Goal: Task Accomplishment & Management: Manage account settings

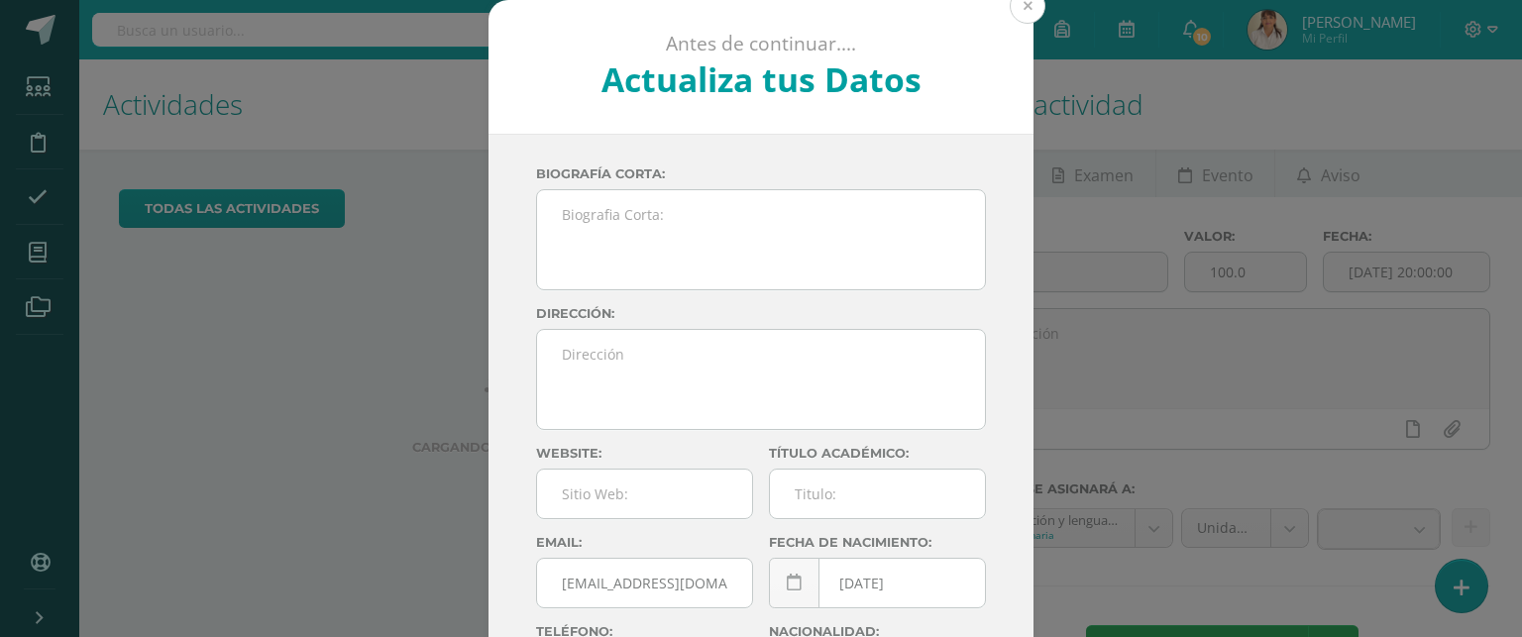
click at [1022, 8] on button at bounding box center [1027, 6] width 36 height 36
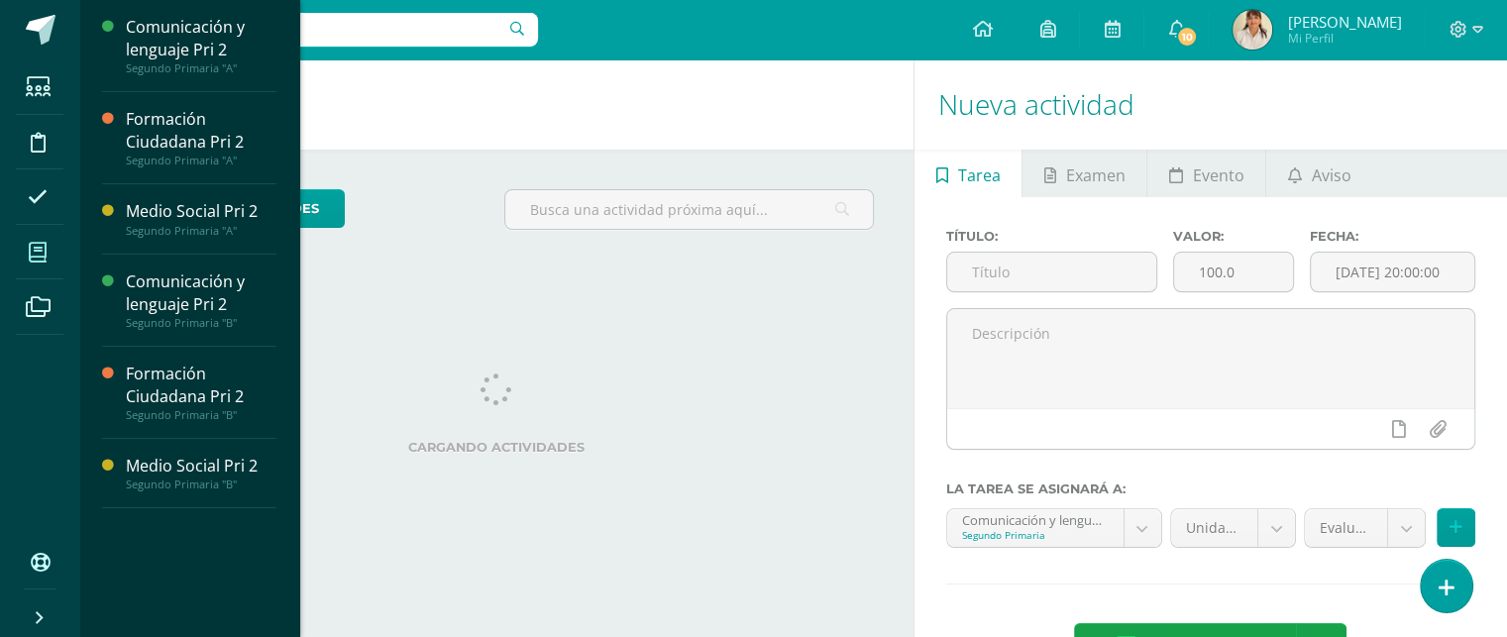
click at [41, 248] on icon at bounding box center [38, 253] width 18 height 20
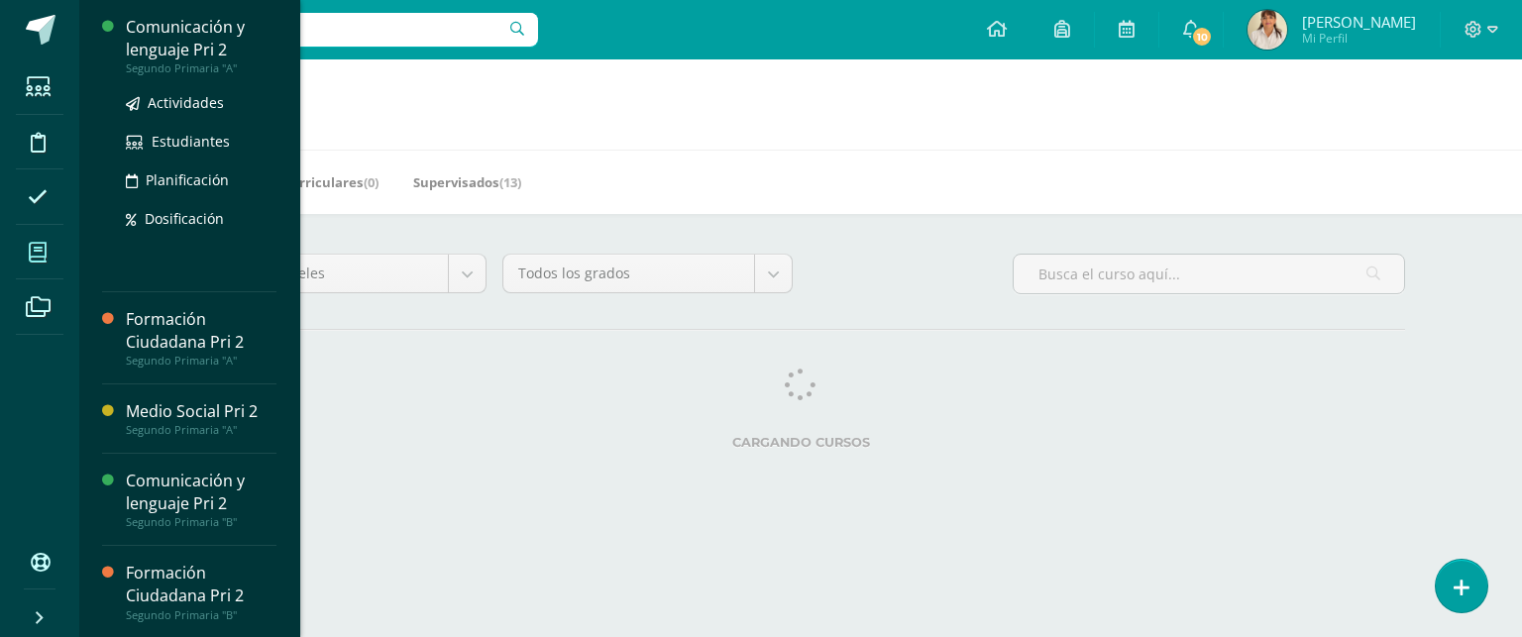
click at [171, 26] on div "Comunicación y lenguaje Pri 2" at bounding box center [201, 39] width 151 height 46
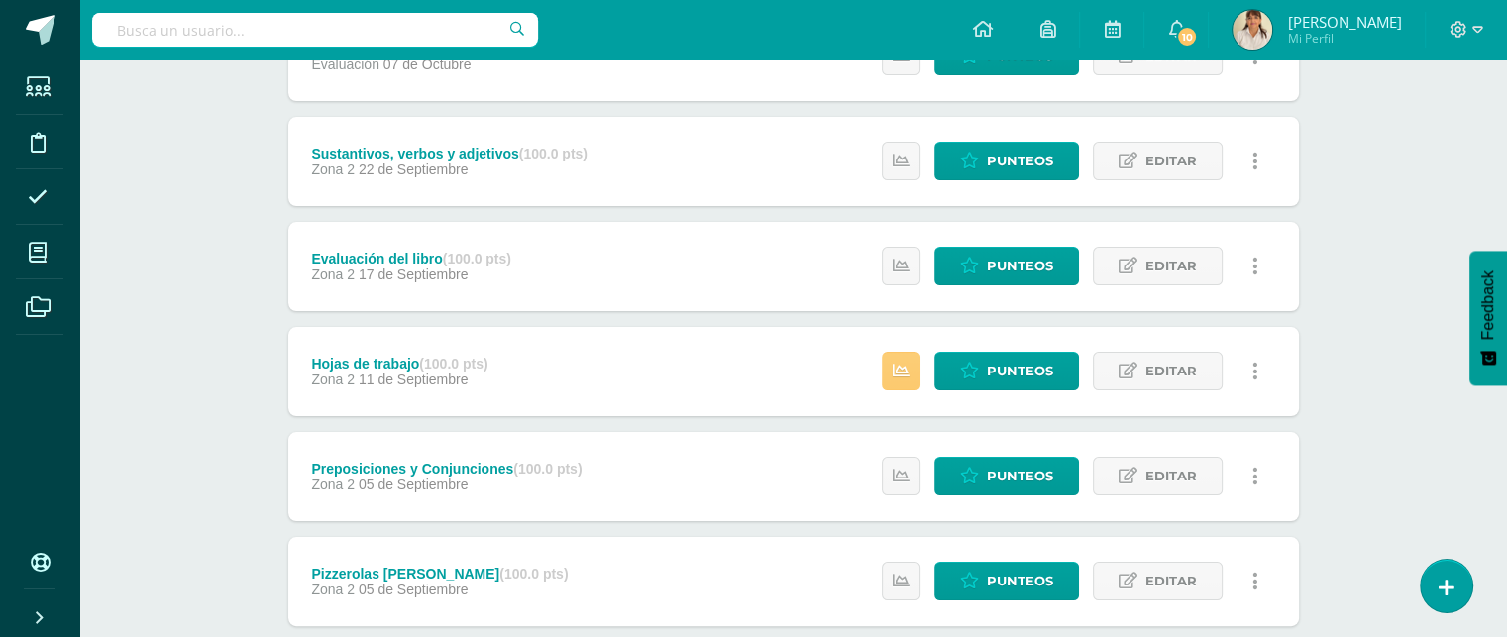
scroll to position [322, 0]
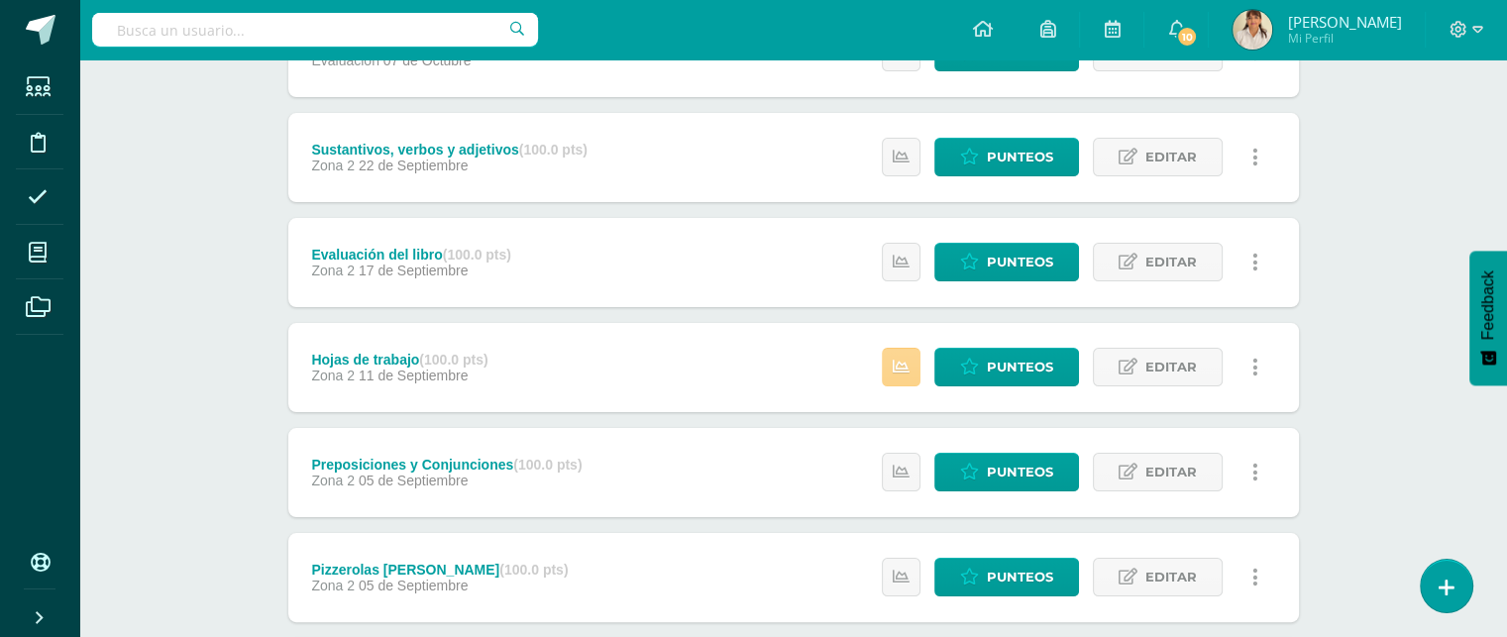
click at [915, 360] on link at bounding box center [901, 367] width 39 height 39
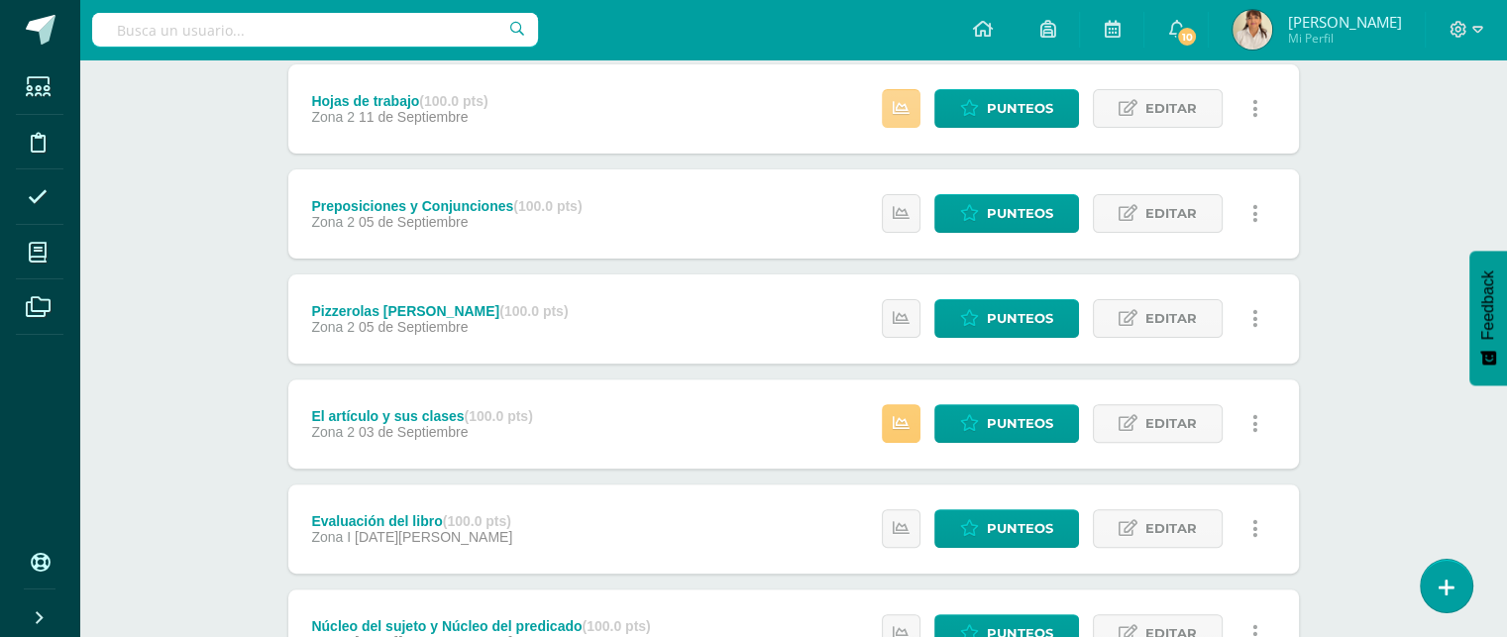
scroll to position [583, 0]
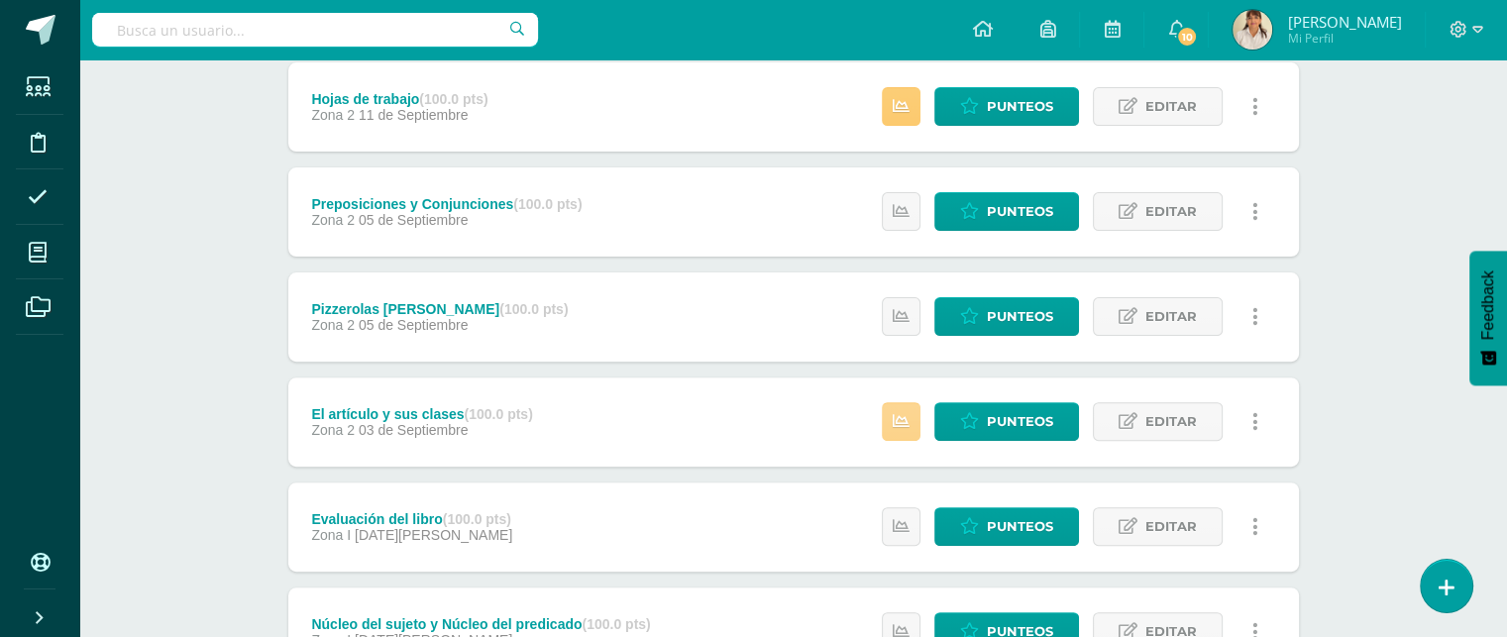
click at [907, 419] on icon at bounding box center [901, 421] width 17 height 17
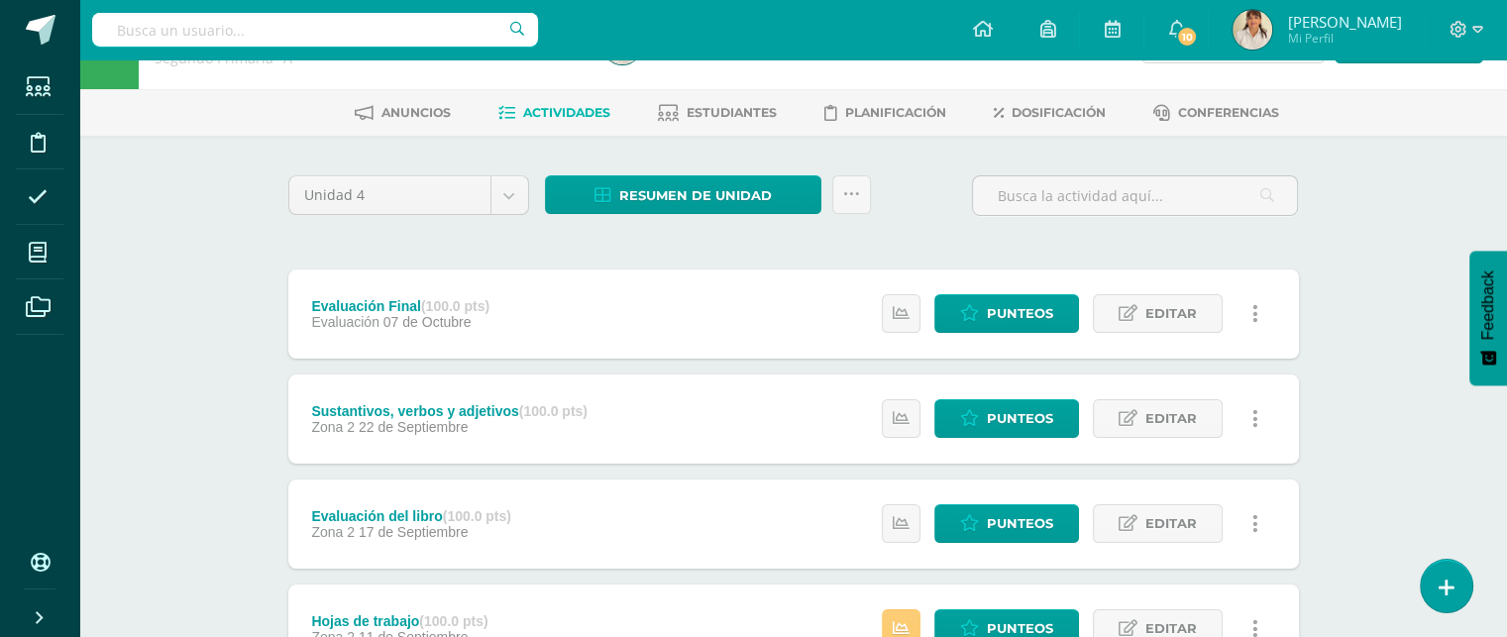
scroll to position [0, 0]
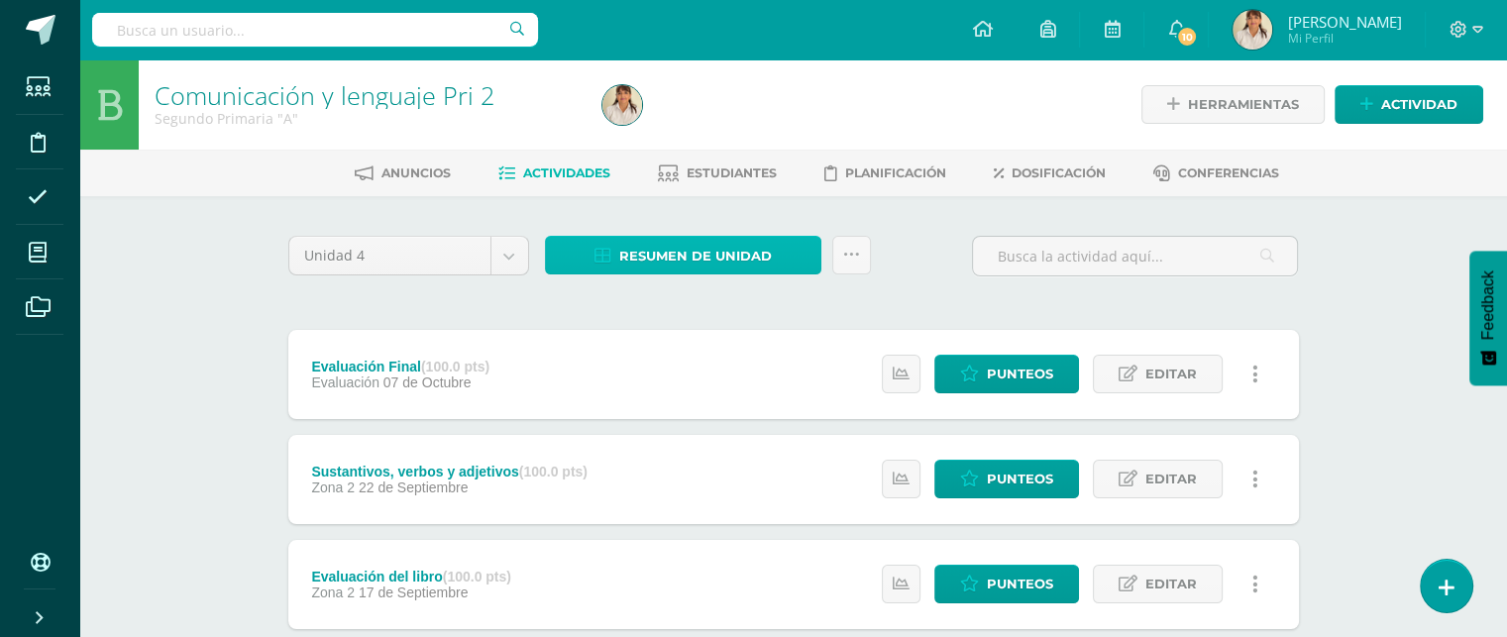
click at [672, 263] on span "Resumen de unidad" at bounding box center [695, 256] width 153 height 37
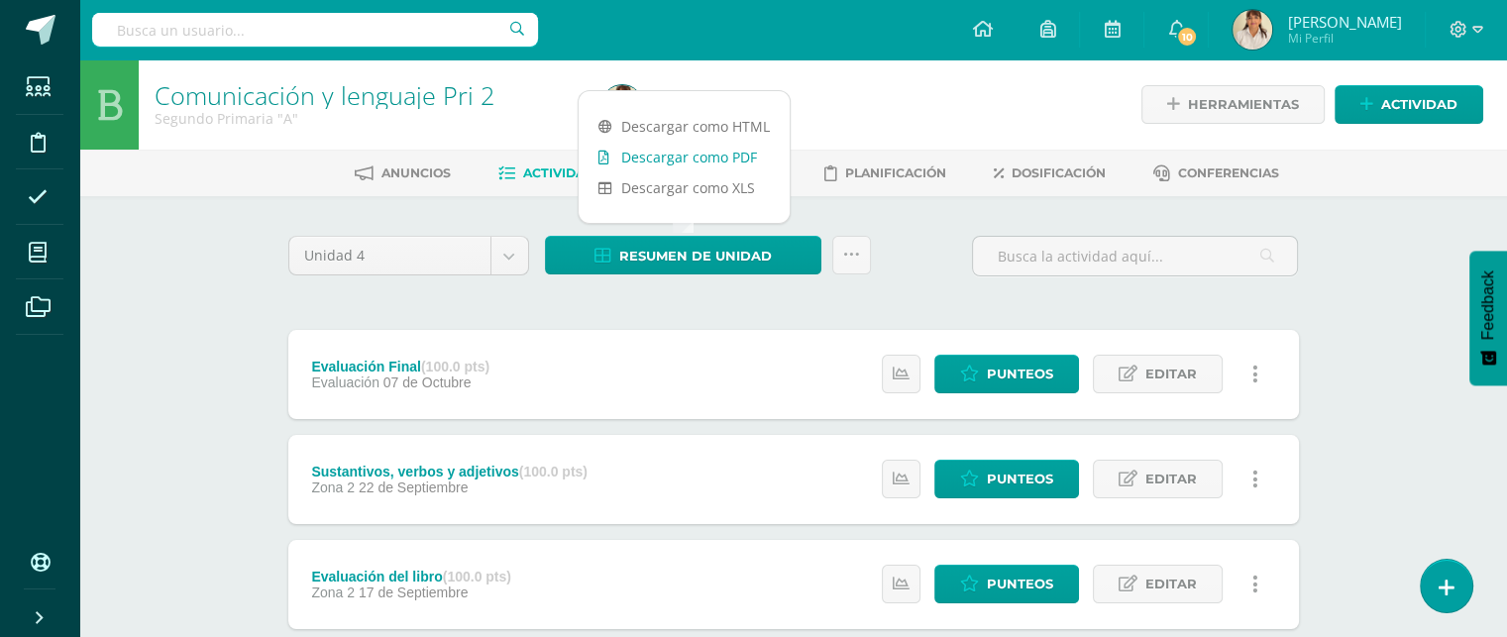
click at [690, 156] on link "Descargar como PDF" at bounding box center [684, 157] width 211 height 31
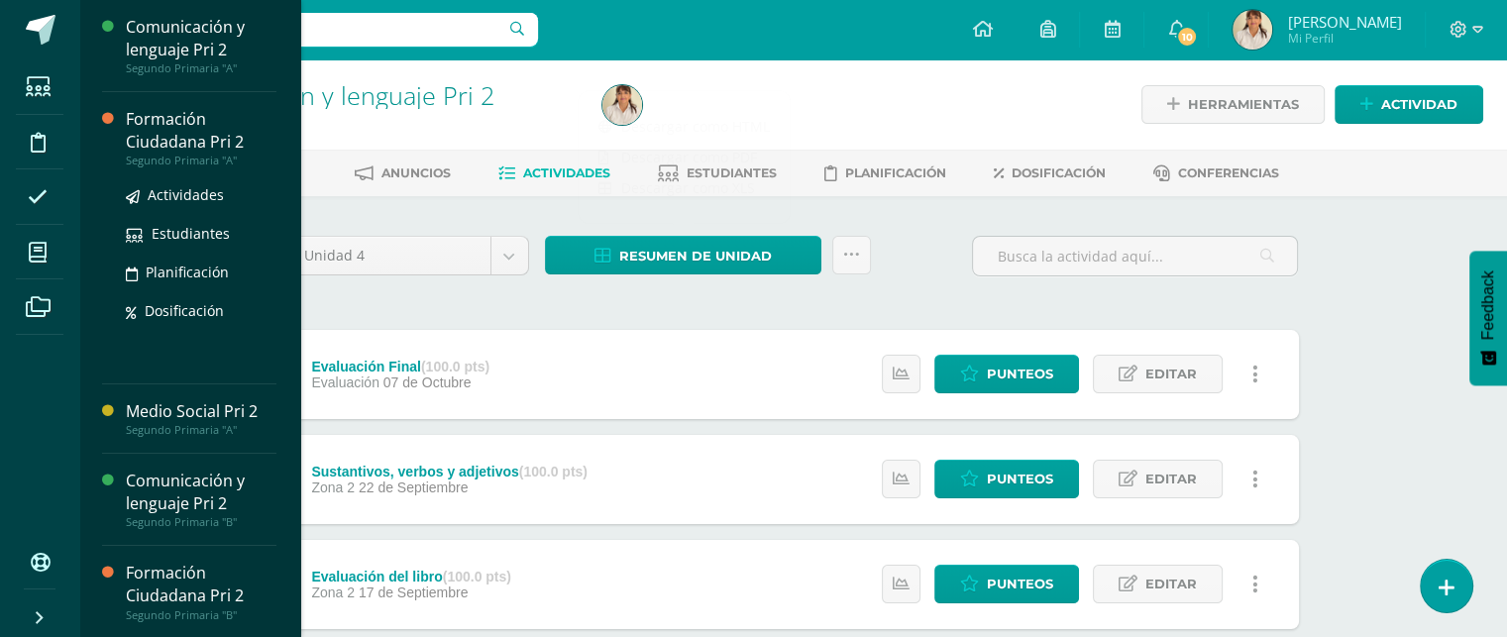
click at [144, 141] on div "Formación Ciudadana Pri 2" at bounding box center [201, 131] width 151 height 46
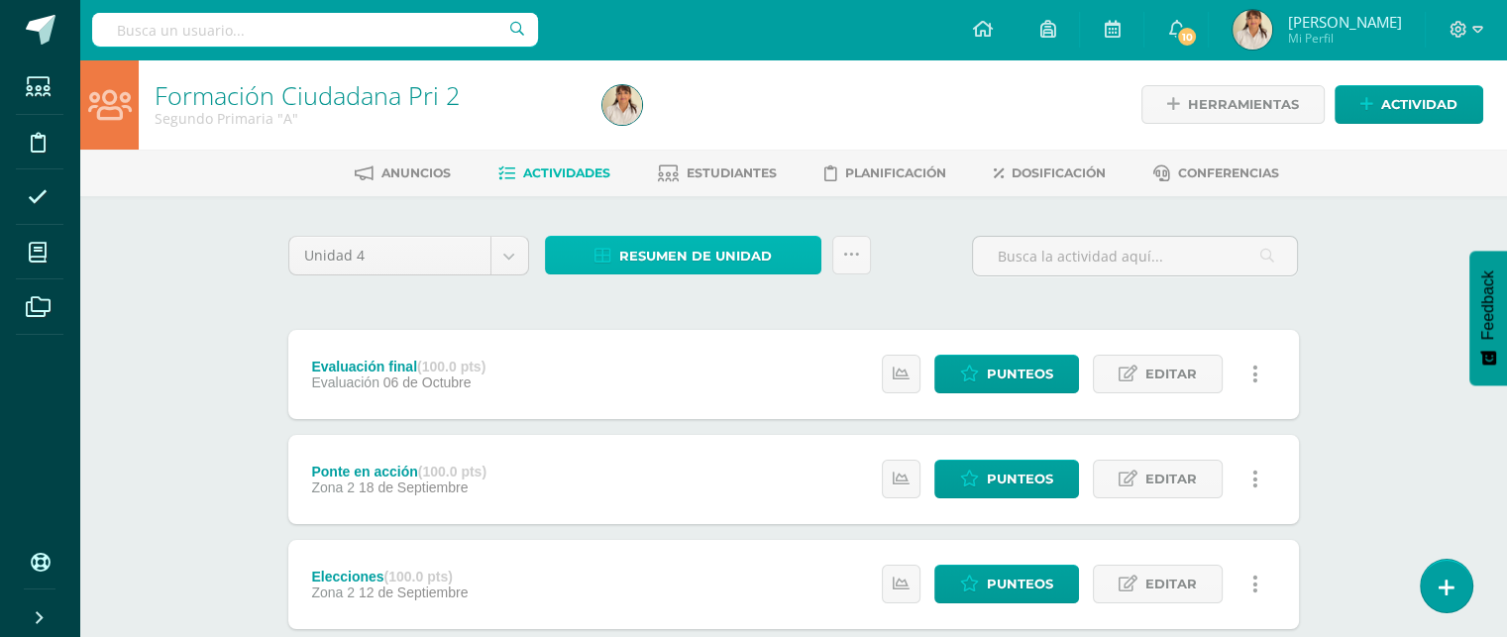
click at [638, 256] on span "Resumen de unidad" at bounding box center [695, 256] width 153 height 37
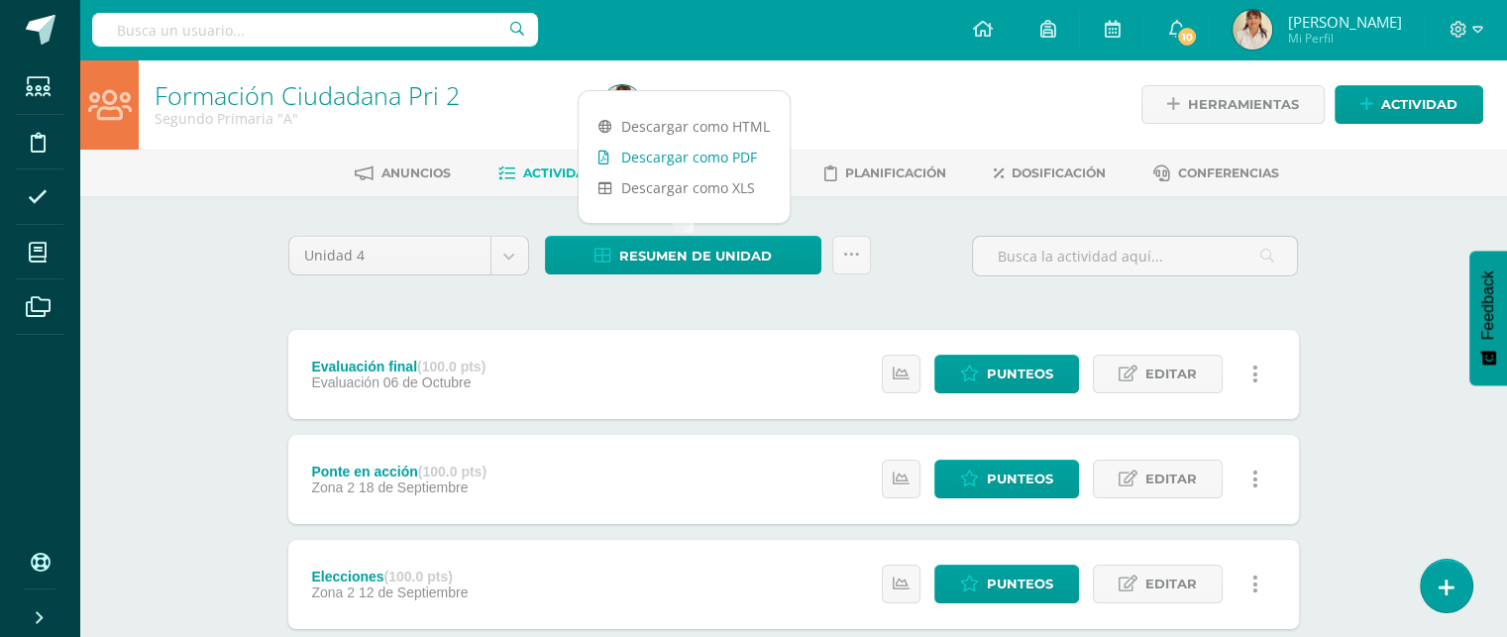
click at [693, 159] on link "Descargar como PDF" at bounding box center [684, 157] width 211 height 31
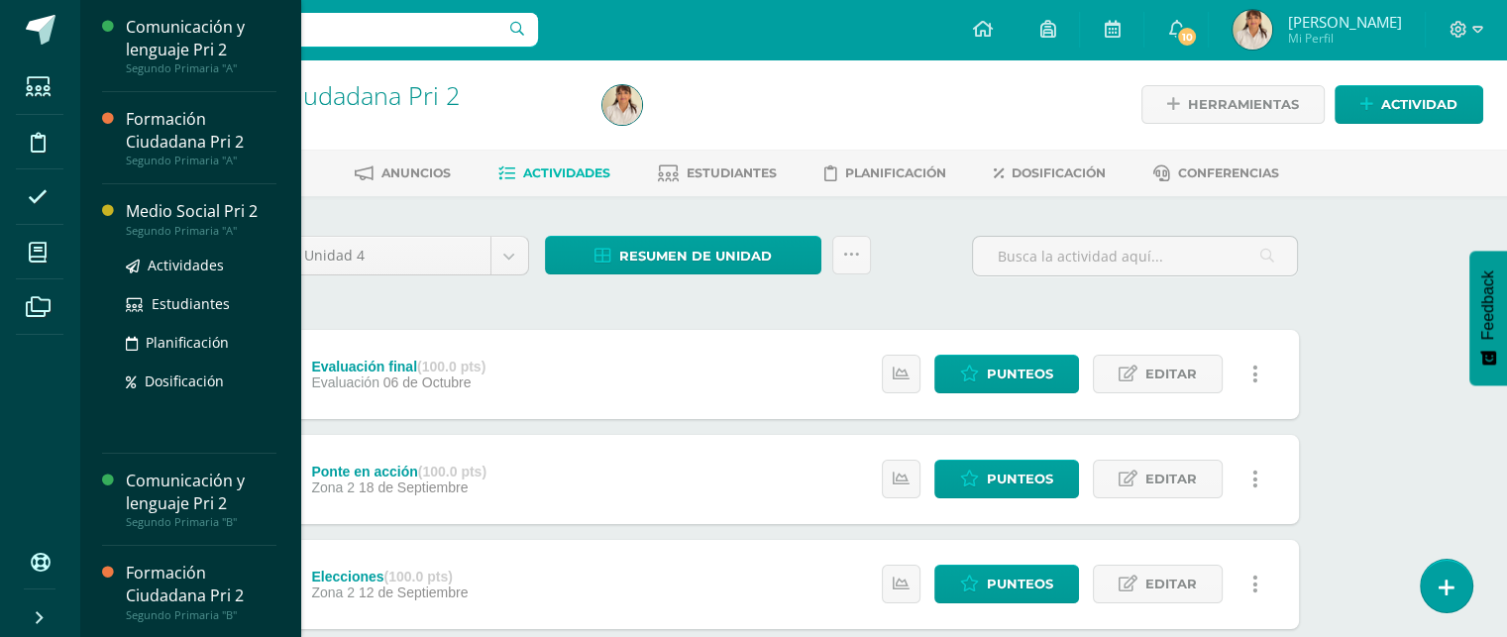
click at [174, 204] on div "Medio Social Pri 2" at bounding box center [201, 211] width 151 height 23
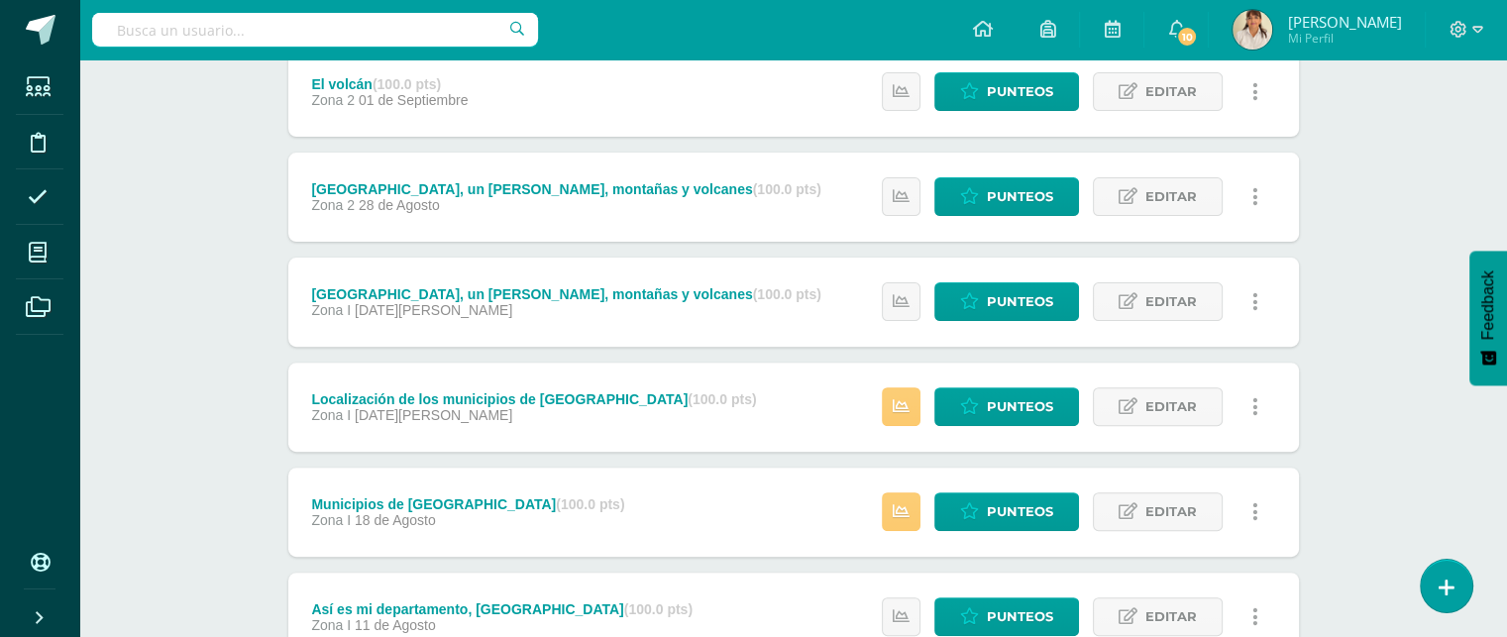
scroll to position [608, 0]
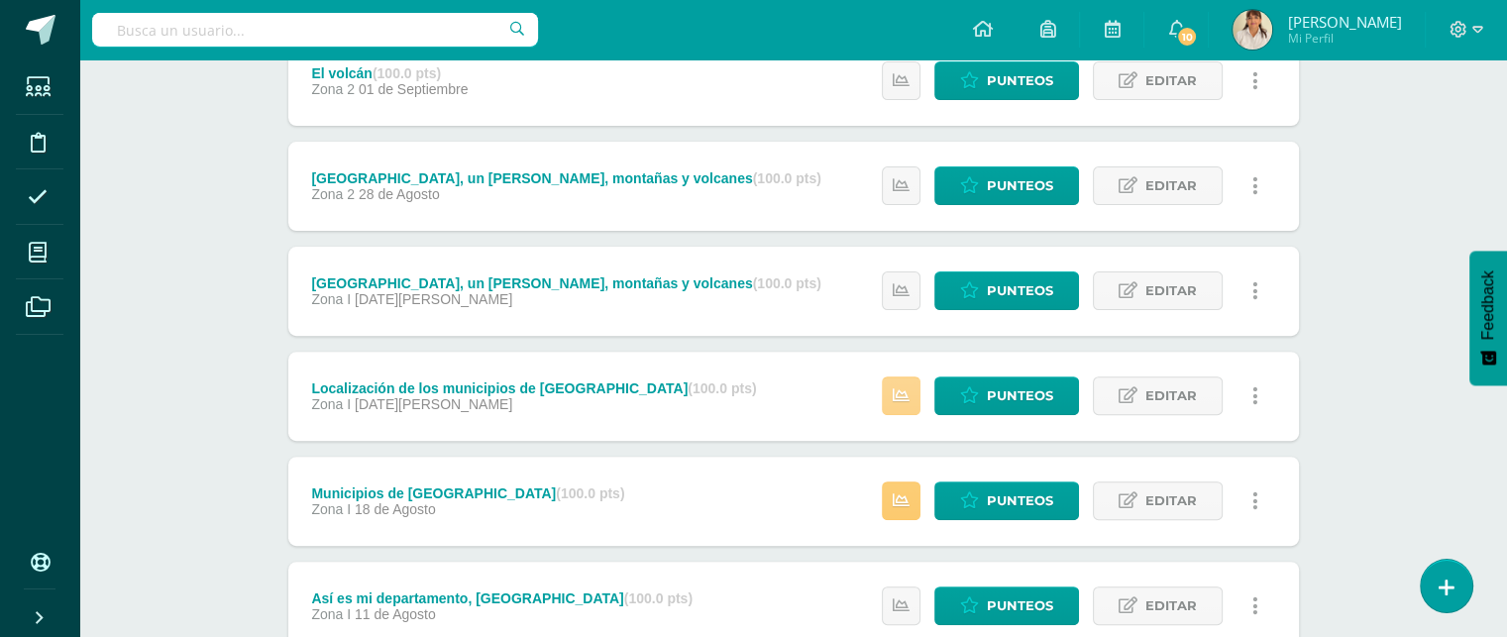
click at [914, 395] on link at bounding box center [901, 395] width 39 height 39
click at [897, 510] on link at bounding box center [901, 500] width 39 height 39
click at [1008, 498] on span "Punteos" at bounding box center [1020, 500] width 66 height 37
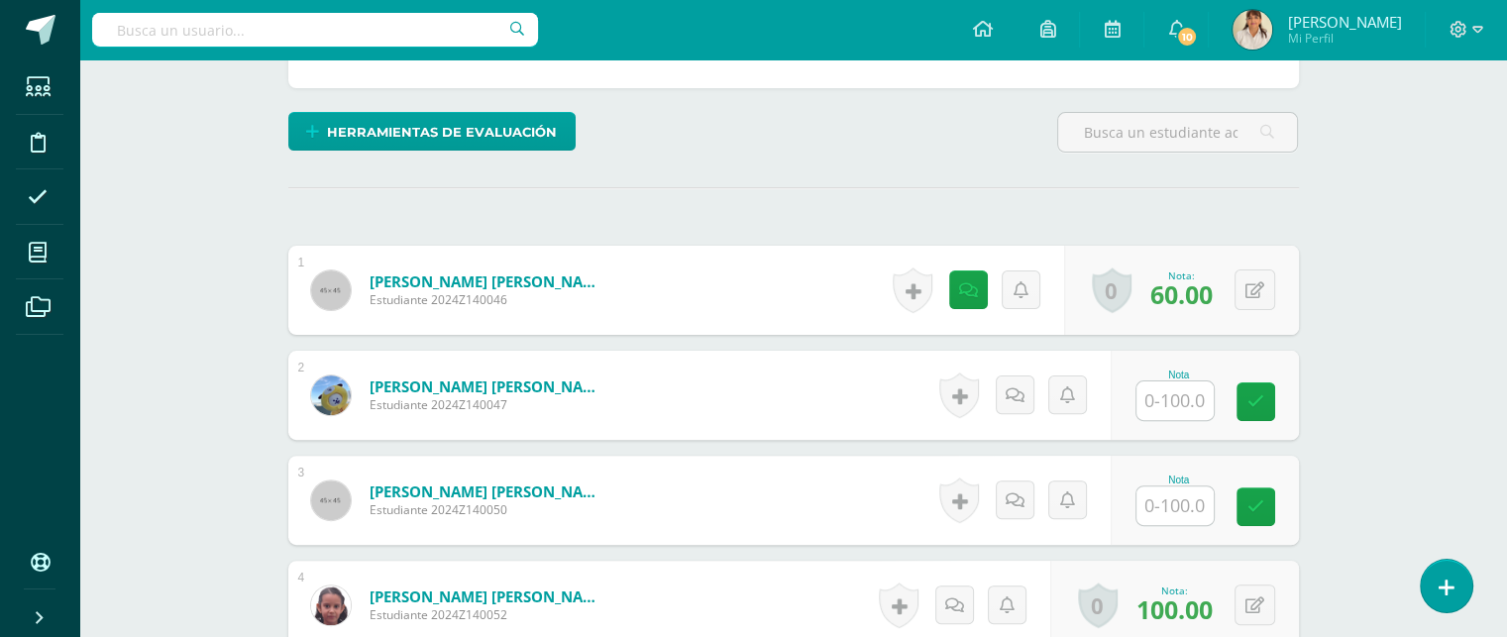
scroll to position [543, 0]
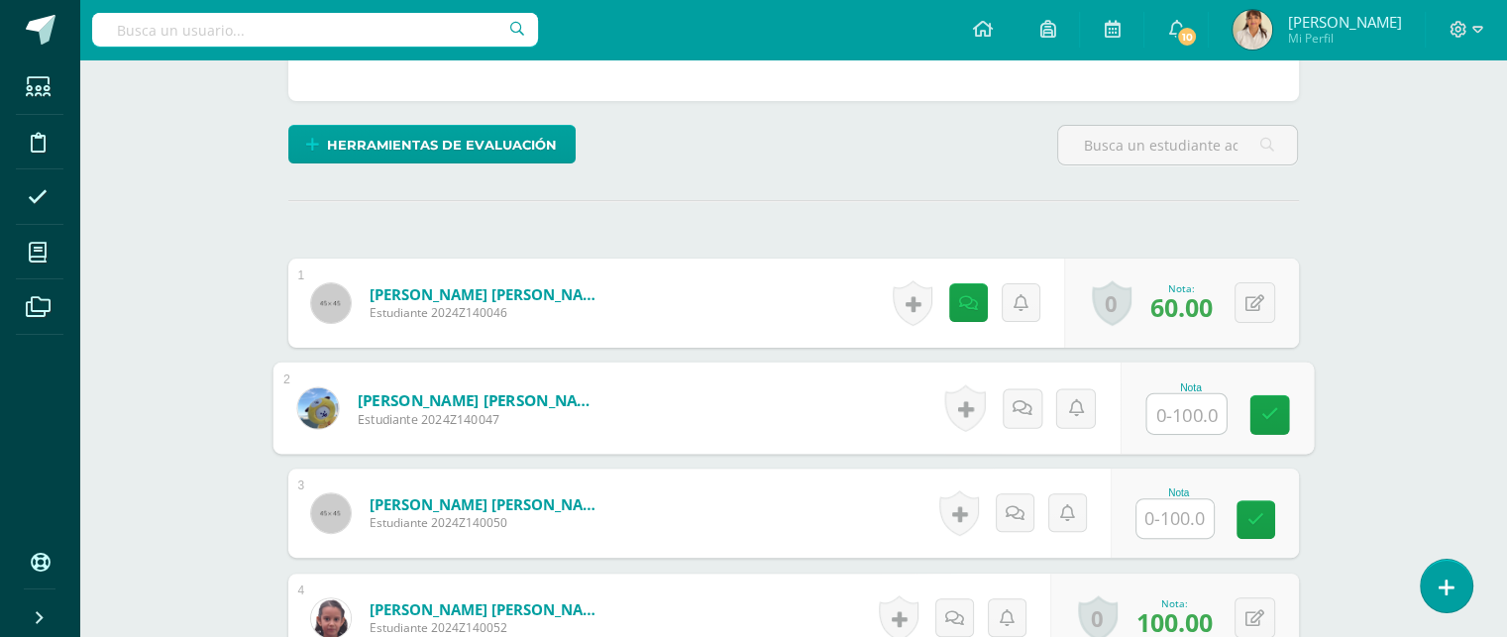
click at [1175, 416] on input "text" at bounding box center [1185, 414] width 79 height 40
type input "80"
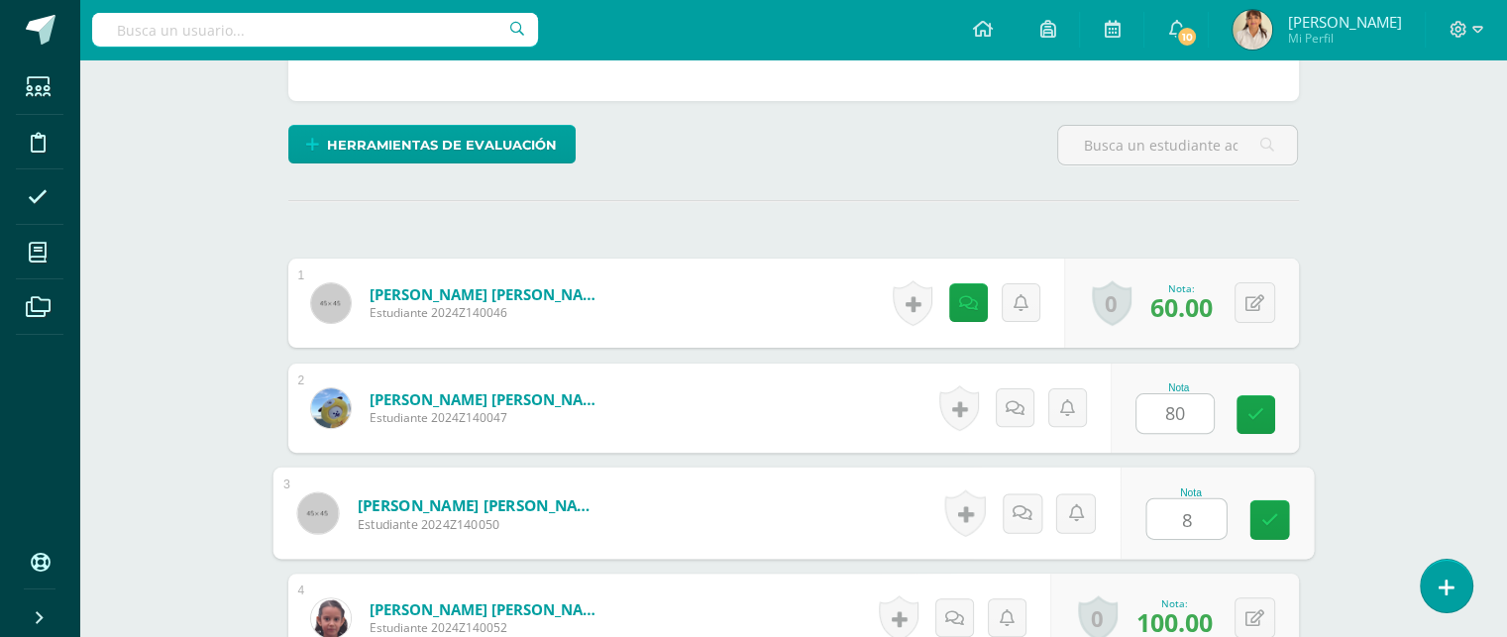
type input "80"
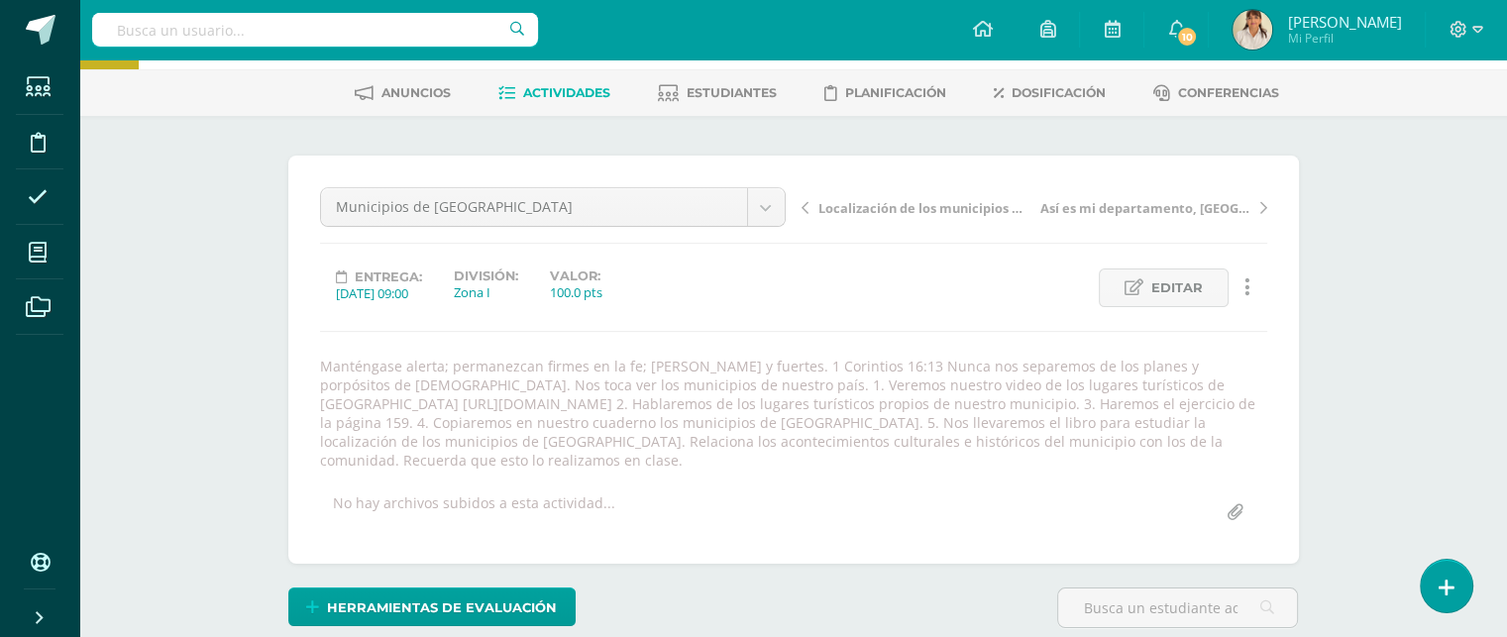
scroll to position [0, 0]
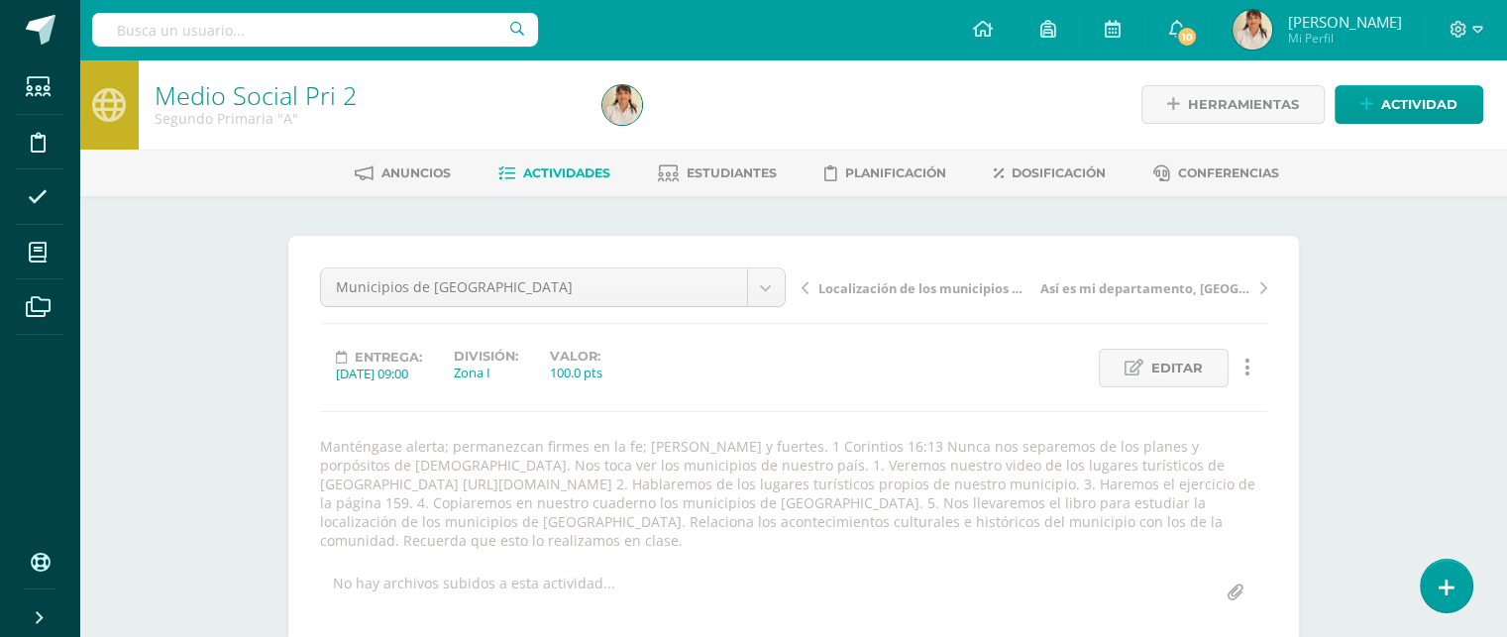
click at [568, 163] on link "Actividades" at bounding box center [554, 174] width 112 height 32
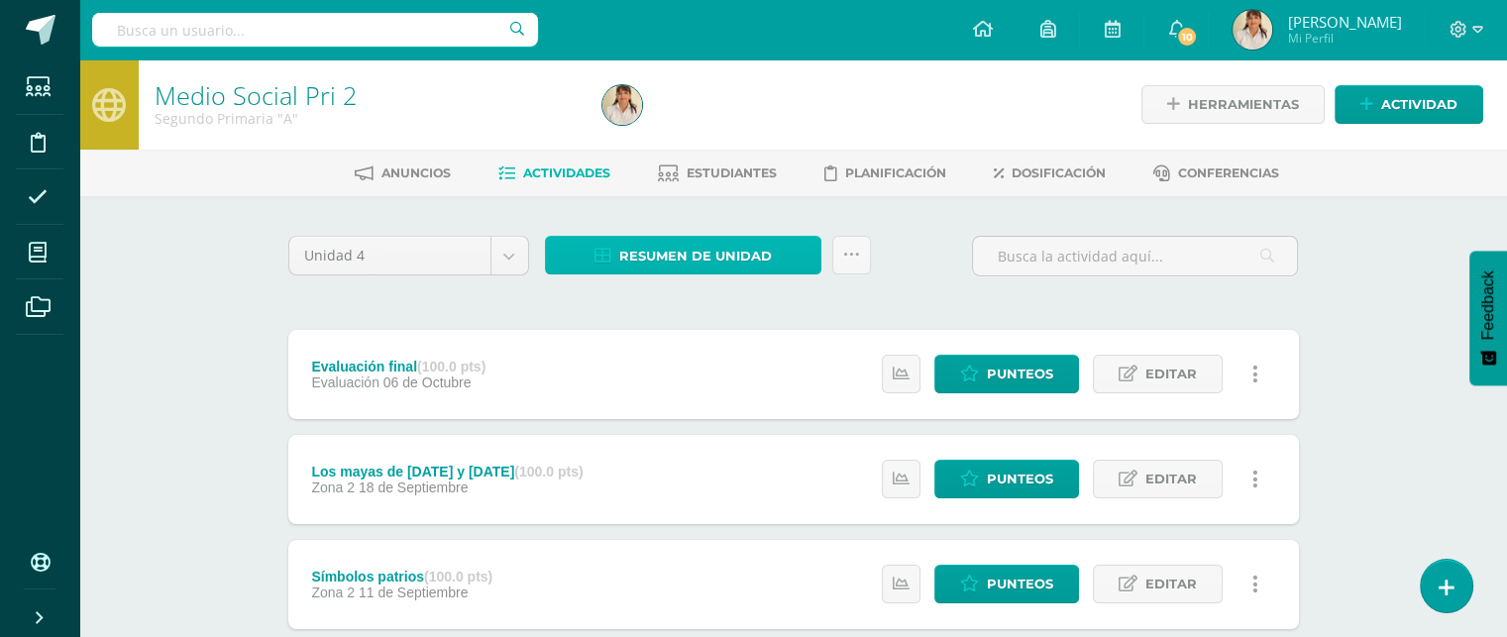
click at [657, 249] on span "Resumen de unidad" at bounding box center [695, 256] width 153 height 37
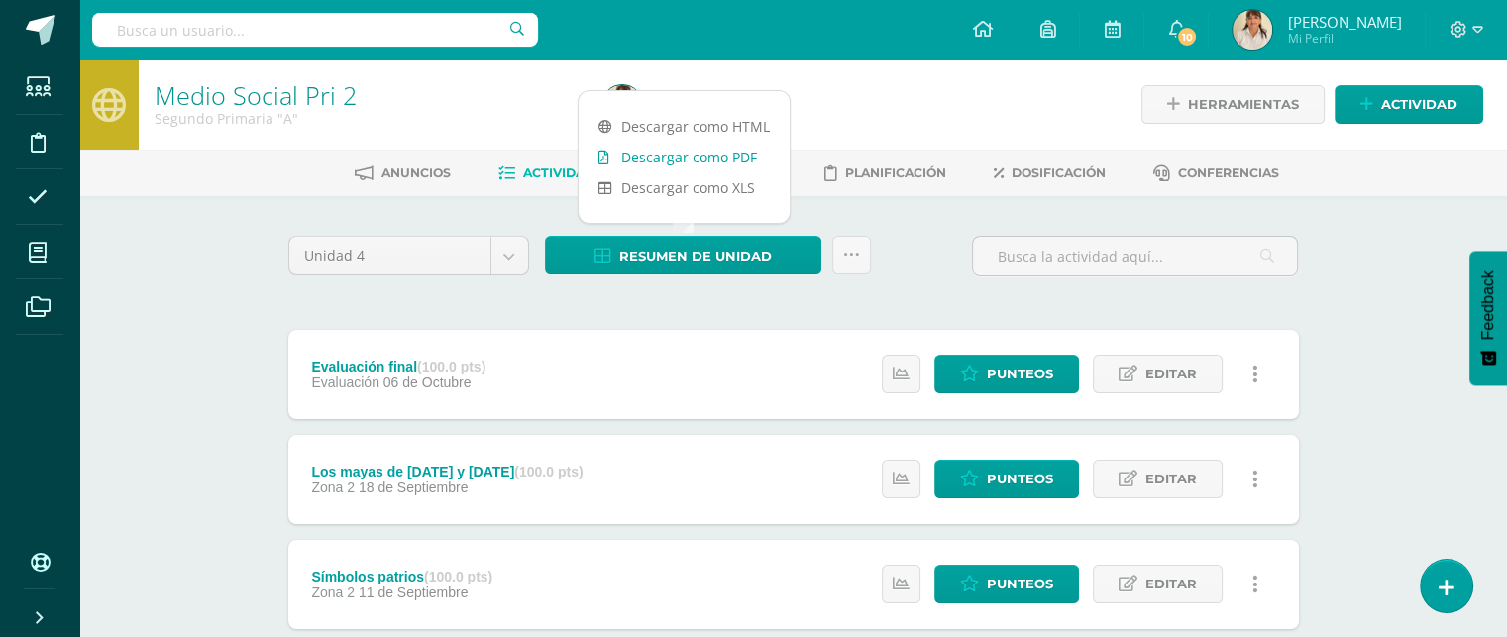
click at [665, 150] on link "Descargar como PDF" at bounding box center [684, 157] width 211 height 31
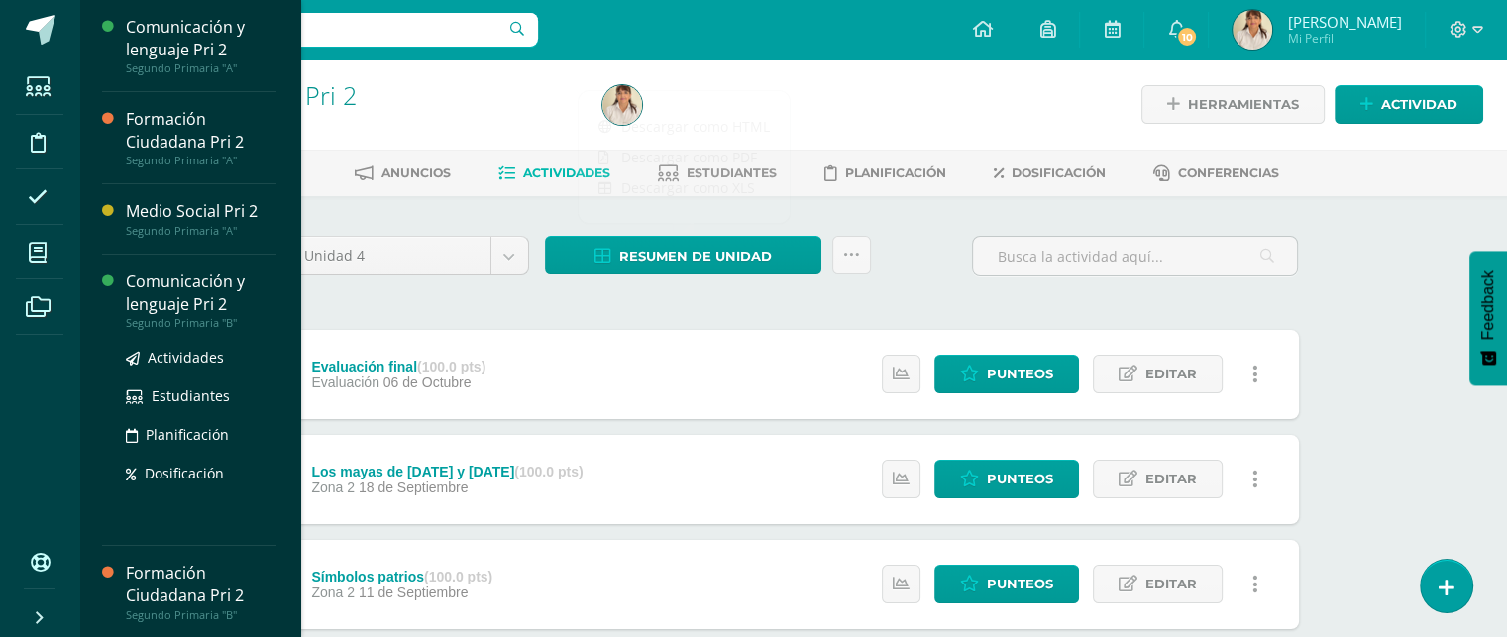
click at [182, 284] on div "Comunicación y lenguaje Pri 2" at bounding box center [201, 293] width 151 height 46
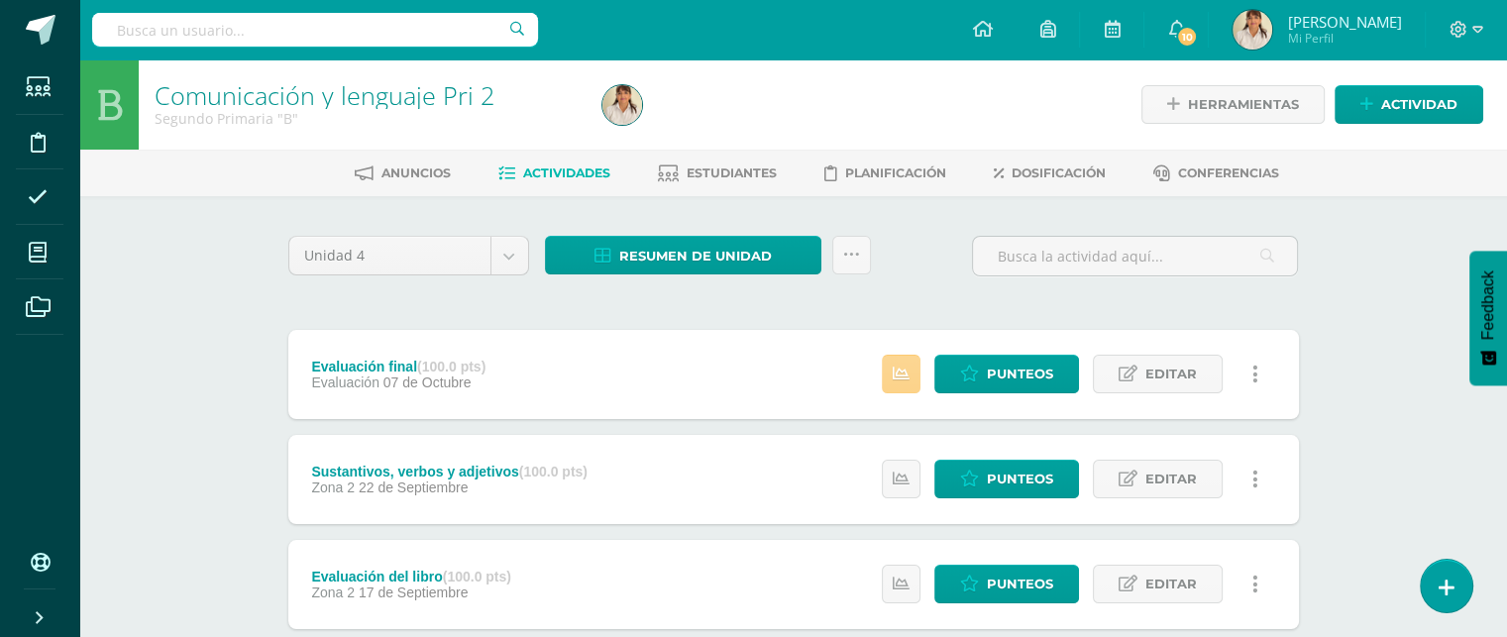
click at [911, 375] on link at bounding box center [901, 374] width 39 height 39
click at [670, 253] on span "Resumen de unidad" at bounding box center [695, 256] width 153 height 37
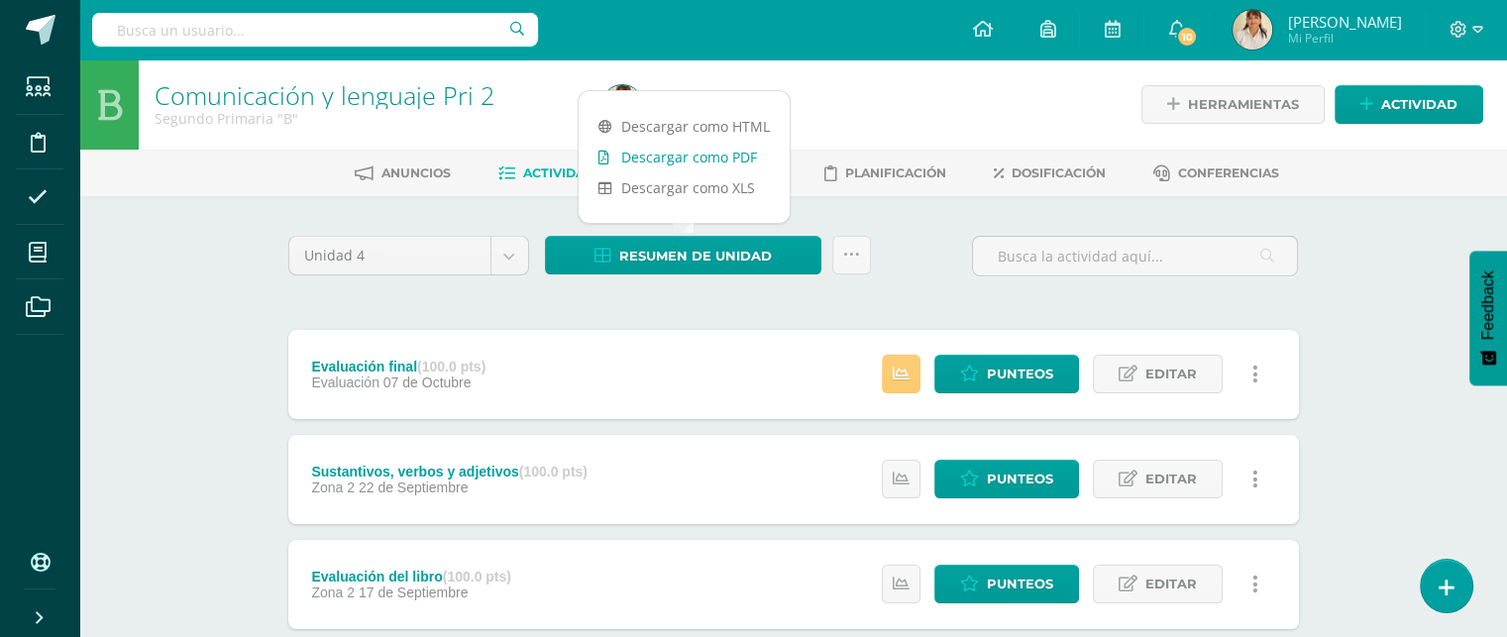
click at [695, 160] on link "Descargar como PDF" at bounding box center [684, 157] width 211 height 31
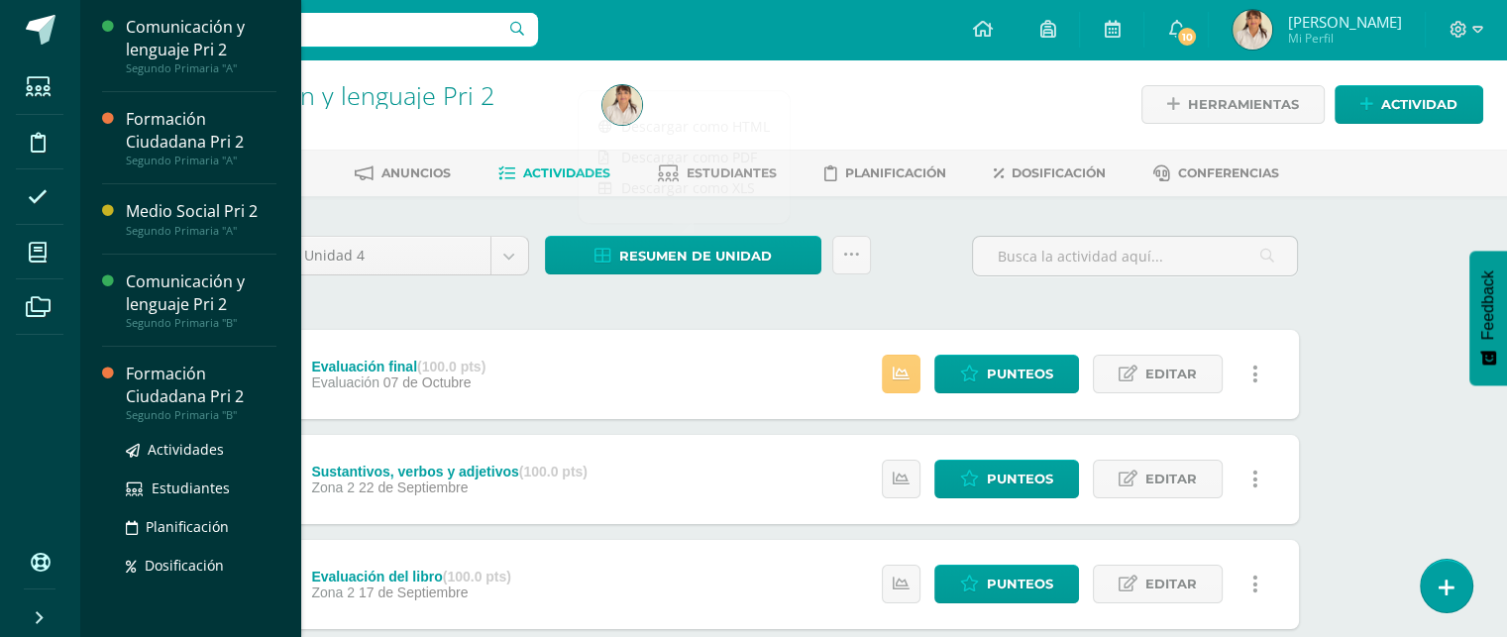
click at [183, 363] on div "Formación Ciudadana Pri 2" at bounding box center [201, 386] width 151 height 46
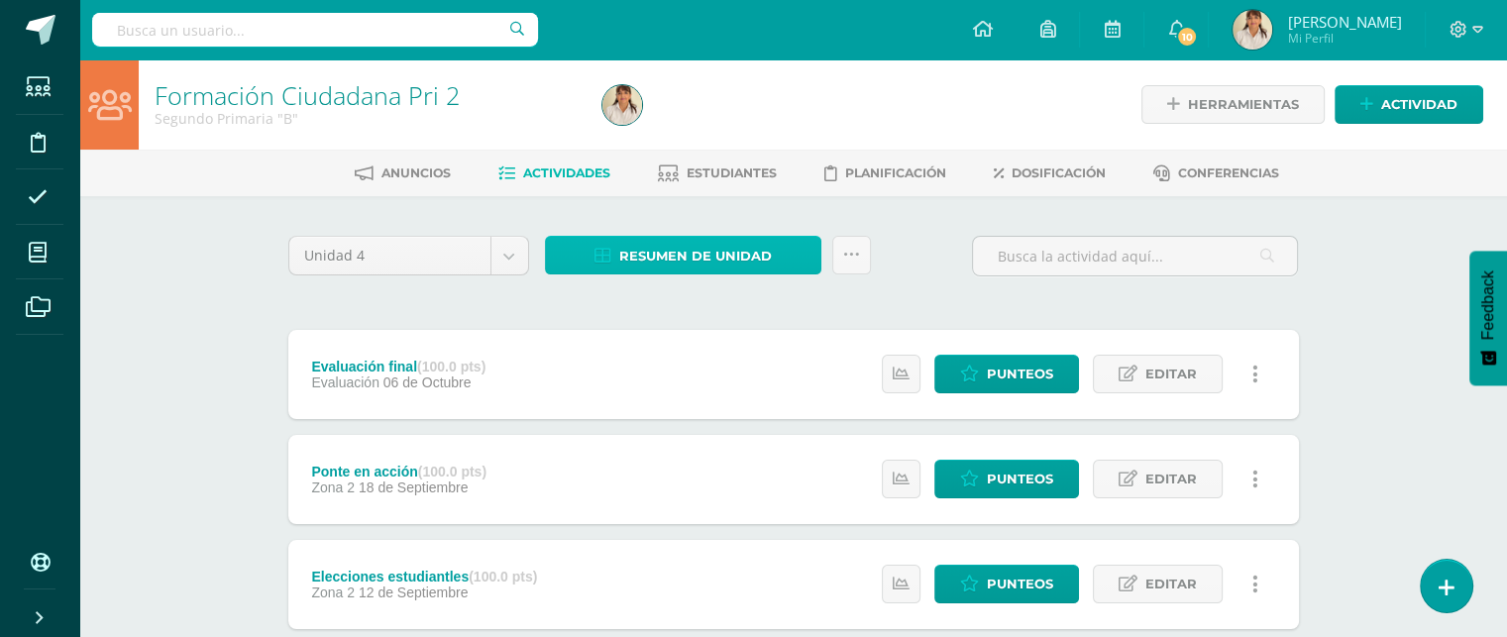
click at [693, 264] on span "Resumen de unidad" at bounding box center [695, 256] width 153 height 37
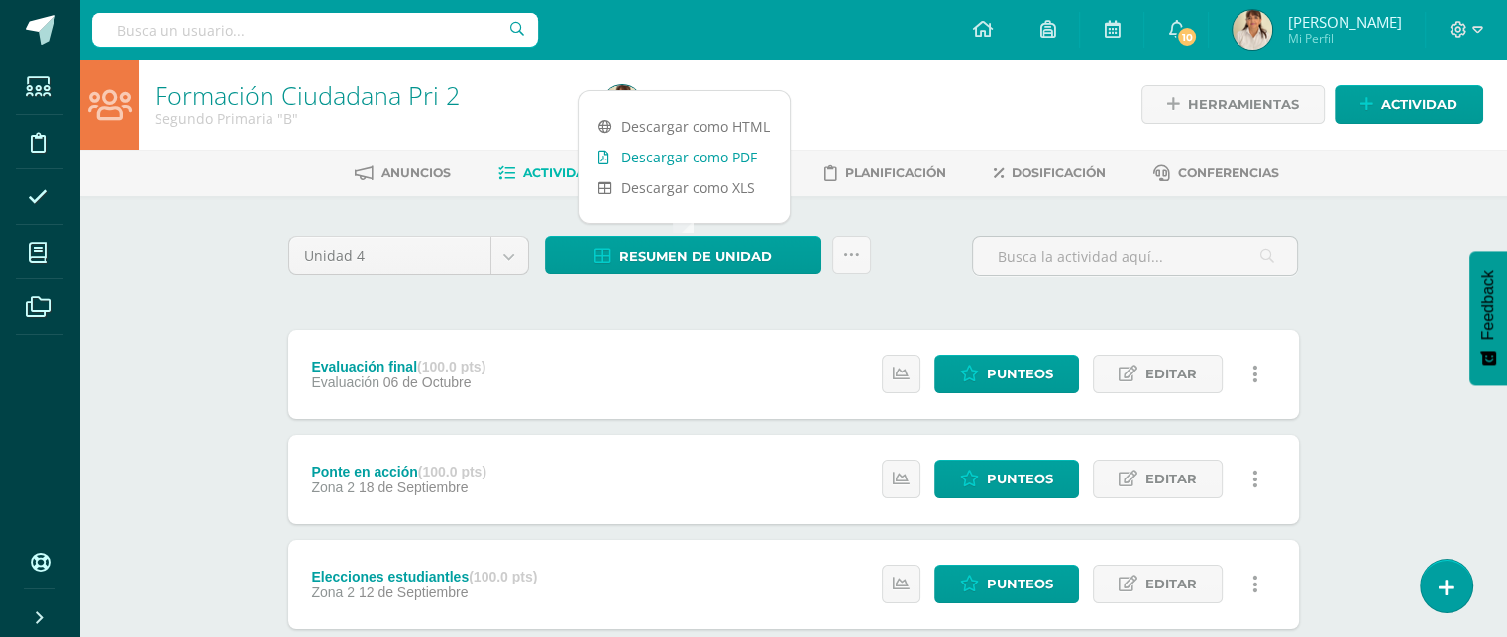
click at [692, 148] on link "Descargar como PDF" at bounding box center [684, 157] width 211 height 31
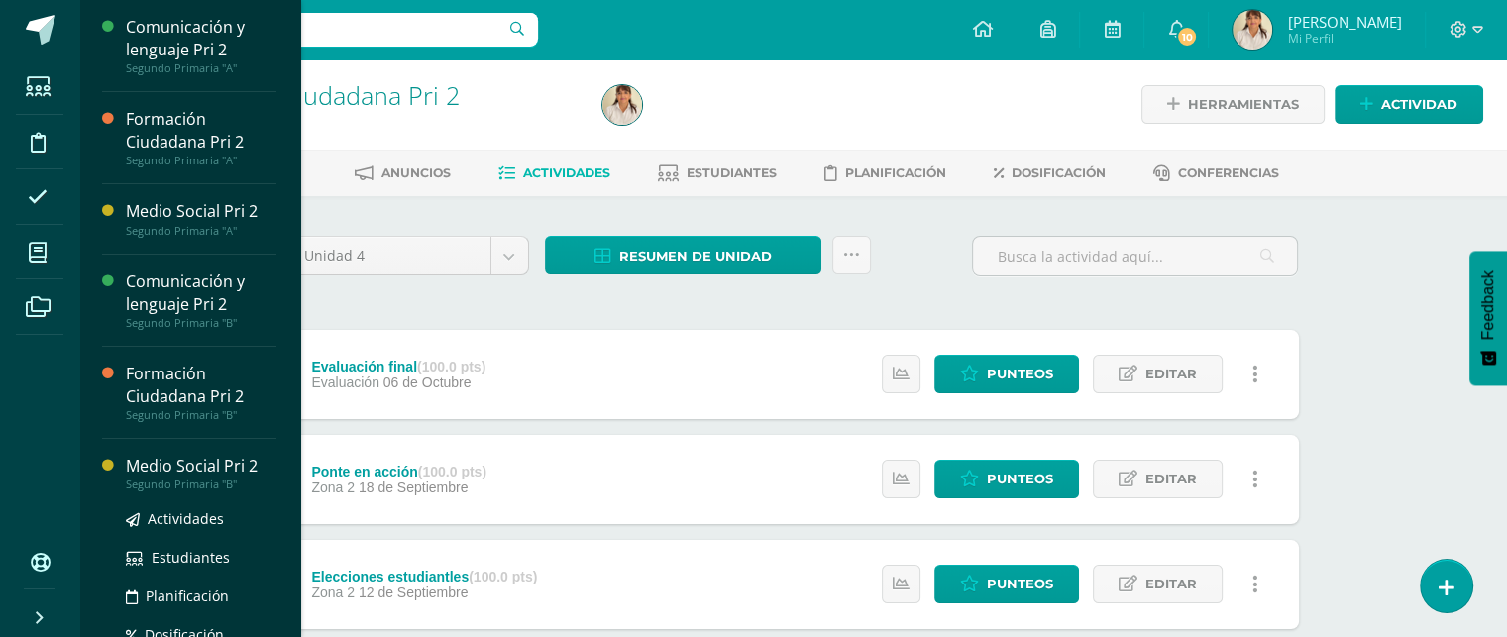
click at [203, 477] on div "Segundo Primaria "B"" at bounding box center [201, 484] width 151 height 14
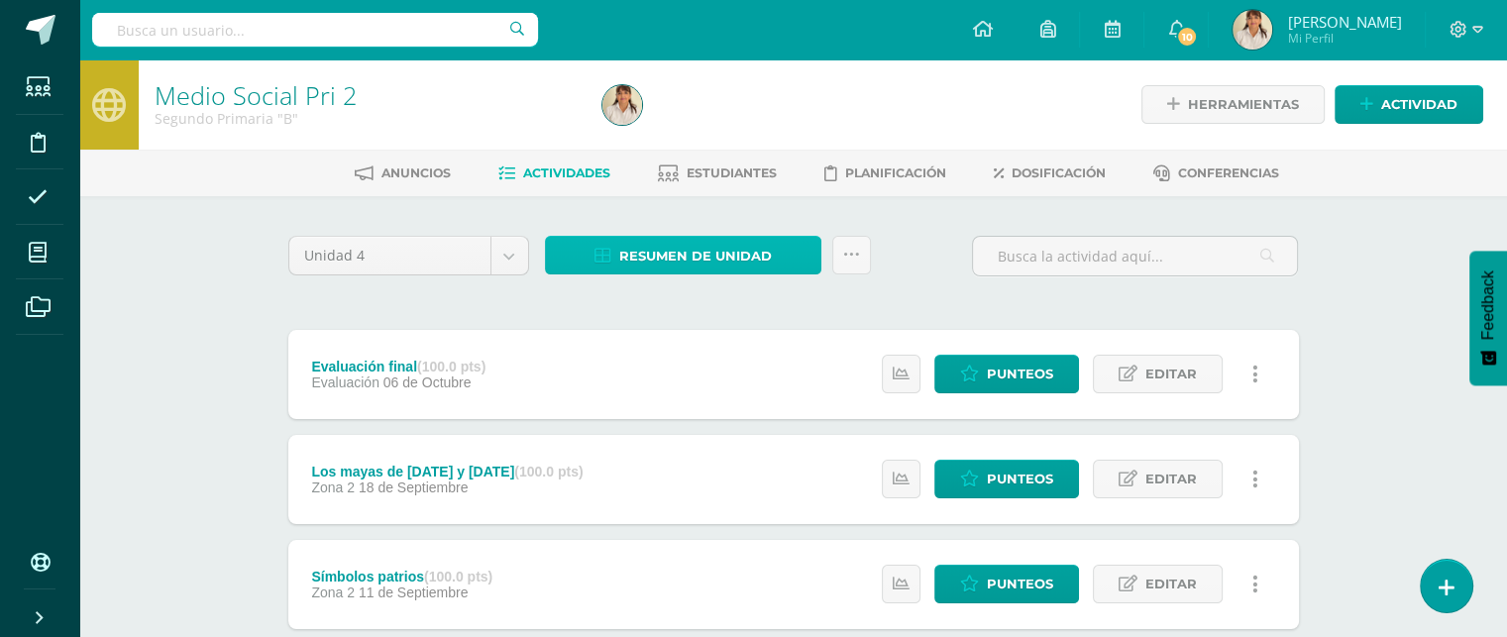
click at [688, 249] on span "Resumen de unidad" at bounding box center [695, 256] width 153 height 37
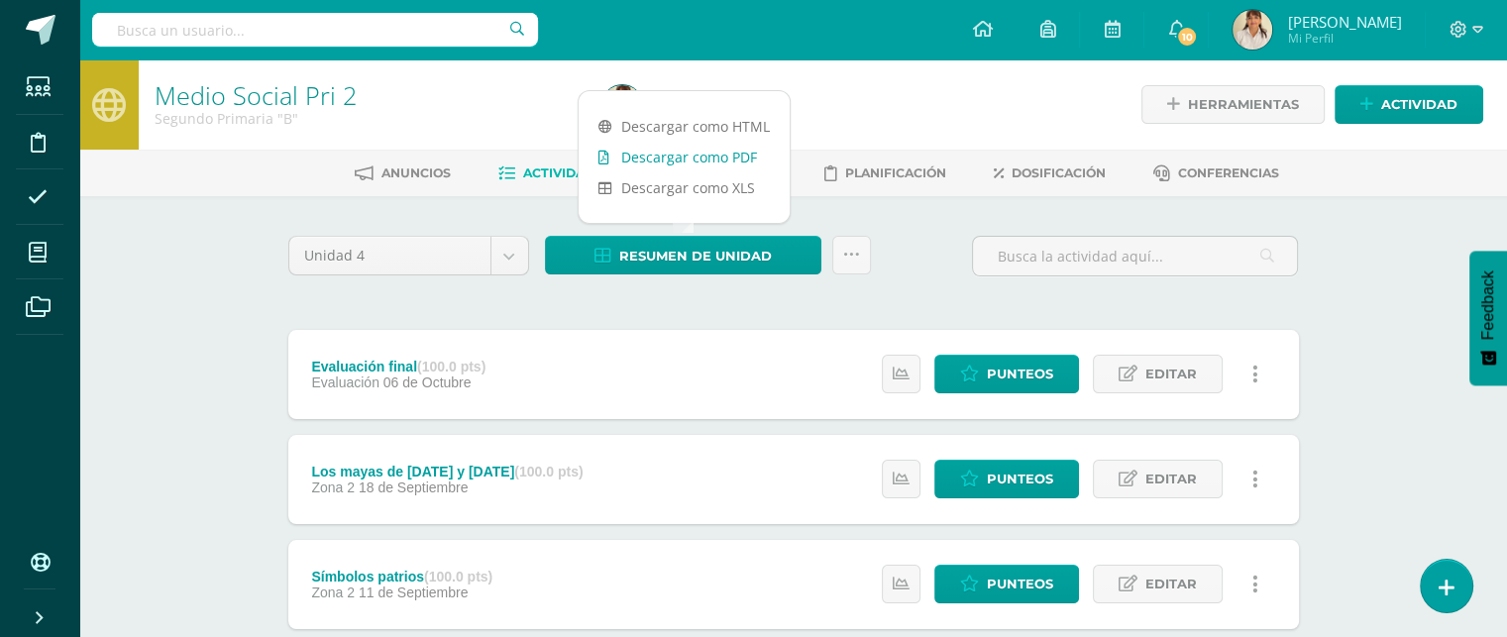
click at [679, 147] on link "Descargar como PDF" at bounding box center [684, 157] width 211 height 31
